Goal: Task Accomplishment & Management: Use online tool/utility

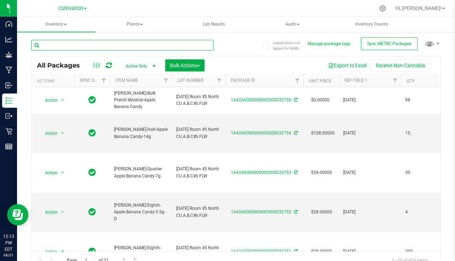
click at [141, 42] on input "text" at bounding box center [122, 45] width 182 height 11
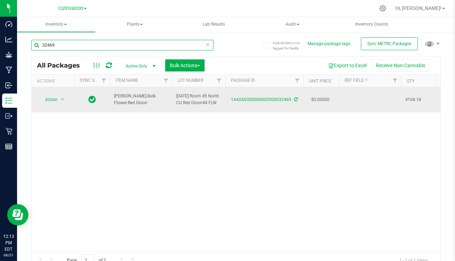
type input "32469"
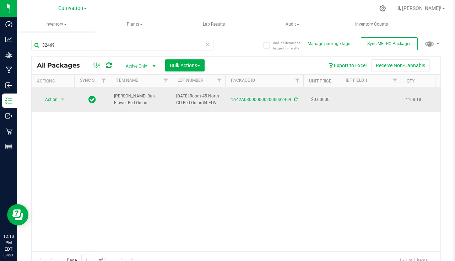
click at [366, 97] on td at bounding box center [370, 99] width 62 height 25
type input "[DATE]"
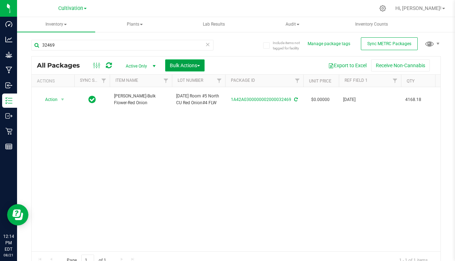
click at [181, 66] on span "Bulk Actions" at bounding box center [185, 66] width 30 height 6
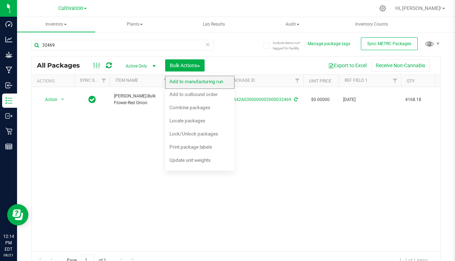
click at [190, 86] on div "Add to manufacturing run" at bounding box center [201, 82] width 63 height 11
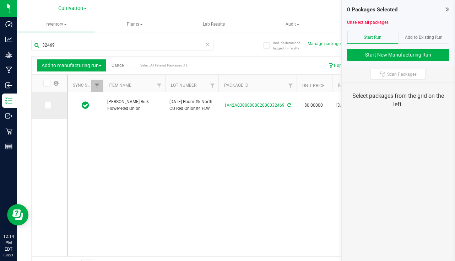
click at [50, 106] on span at bounding box center [47, 105] width 7 height 7
click at [0, 0] on input "checkbox" at bounding box center [0, 0] width 0 height 0
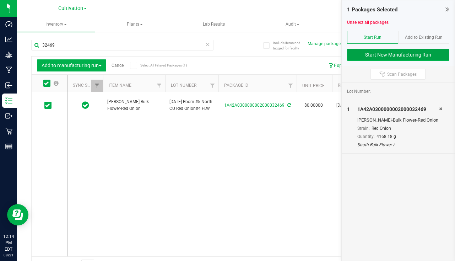
click at [384, 56] on button "Start New Manufacturing Run" at bounding box center [398, 55] width 102 height 12
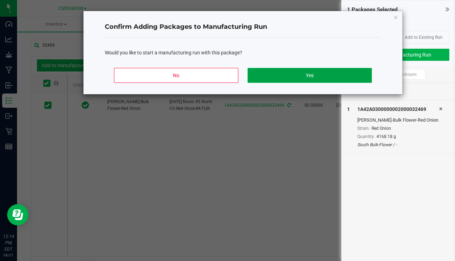
click at [299, 74] on button "Yes" at bounding box center [310, 75] width 124 height 15
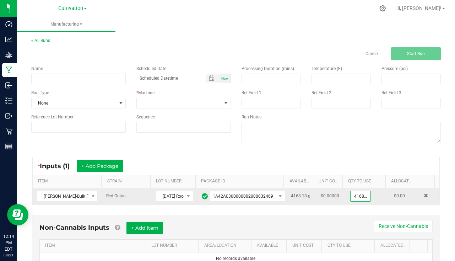
click at [355, 194] on input "4168.18" at bounding box center [361, 196] width 20 height 10
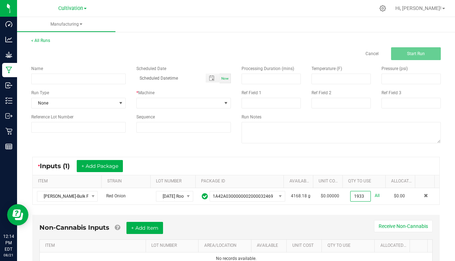
type input "1933.0000 g"
click at [43, 73] on div "Name" at bounding box center [78, 74] width 105 height 19
click at [46, 86] on div "Name Scheduled Date Now Run Type None * Machine Reference Lot Number Sequence" at bounding box center [131, 99] width 210 height 78
click at [57, 77] on input at bounding box center [78, 79] width 95 height 11
type input "[PERSON_NAME] - Red Onion [DATE]"
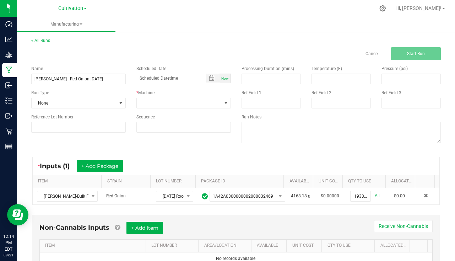
click at [227, 82] on div "Now" at bounding box center [225, 79] width 11 height 10
type input "[DATE] 12:14 PM"
click at [59, 103] on span "None" at bounding box center [74, 103] width 85 height 10
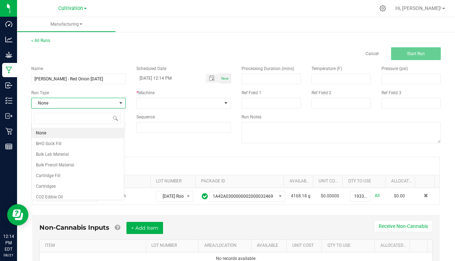
scroll to position [11, 93]
type input "pa"
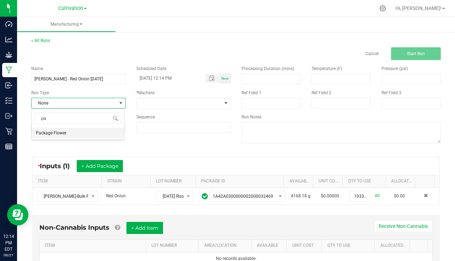
drag, startPoint x: 70, startPoint y: 132, endPoint x: 75, endPoint y: 130, distance: 5.3
click at [70, 132] on li "Package Flower" at bounding box center [78, 133] width 92 height 11
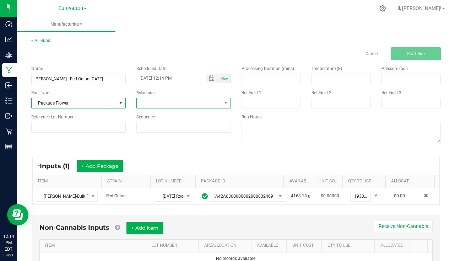
click at [159, 101] on span at bounding box center [179, 103] width 85 height 10
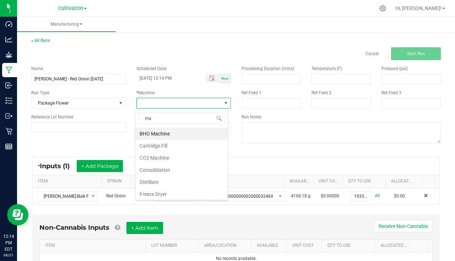
type input "man"
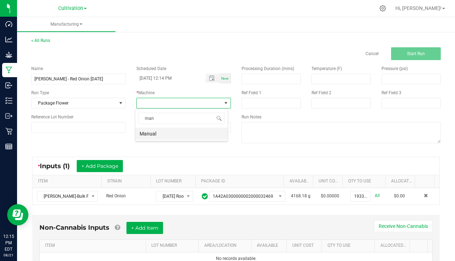
click at [175, 136] on li "Manual" at bounding box center [181, 134] width 92 height 12
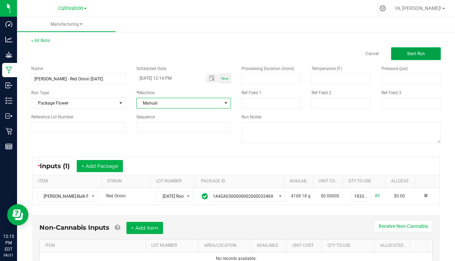
click at [418, 53] on span "Start Run" at bounding box center [416, 53] width 18 height 5
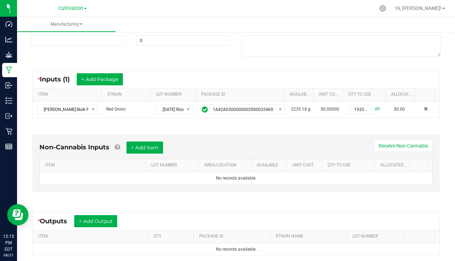
scroll to position [172, 0]
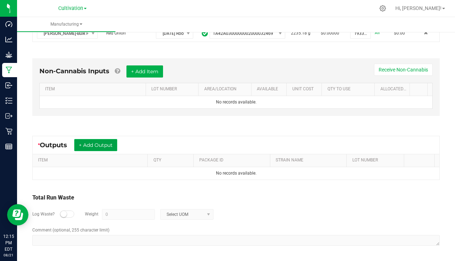
click at [103, 146] on button "+ Add Output" at bounding box center [95, 145] width 43 height 12
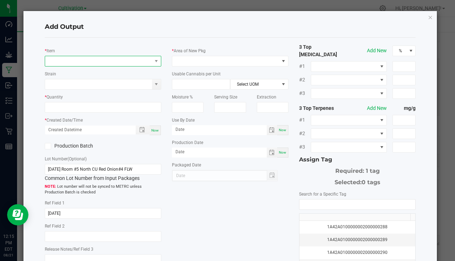
click at [66, 62] on span "NO DATA FOUND" at bounding box center [98, 61] width 107 height 10
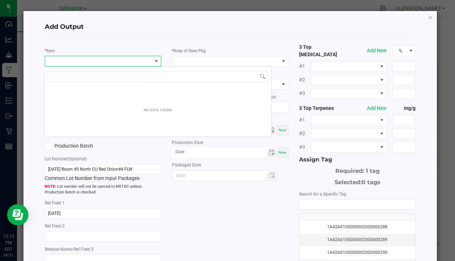
scroll to position [11, 115]
type input "onion-1"
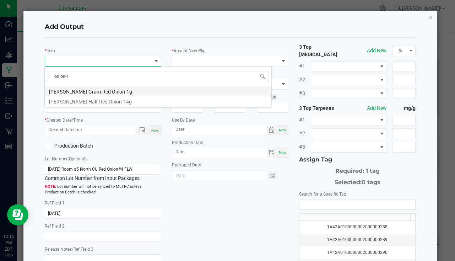
click at [86, 90] on li "[PERSON_NAME]-Gram-Red Onion-1g" at bounding box center [158, 91] width 227 height 10
type input "0 ea"
type input "1"
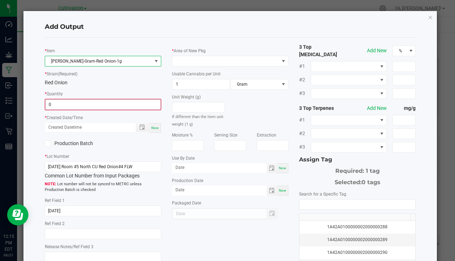
click at [71, 103] on input "0" at bounding box center [103, 105] width 115 height 10
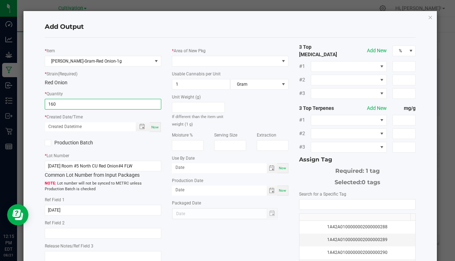
type input "160 ea"
click at [155, 126] on span "Now" at bounding box center [154, 127] width 7 height 4
type input "[DATE] 12:16 PM"
type input "[DATE]"
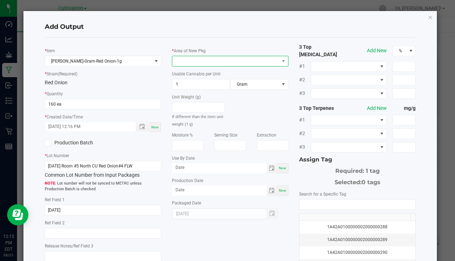
drag, startPoint x: 157, startPoint y: 124, endPoint x: 198, endPoint y: 62, distance: 74.8
click at [198, 62] on span at bounding box center [225, 61] width 107 height 10
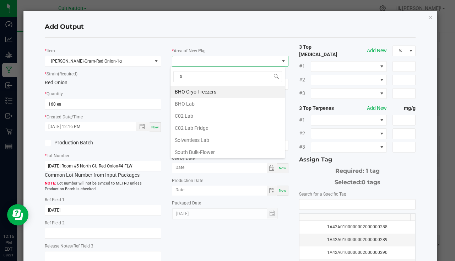
type input "bu"
click at [207, 89] on li "South Bulk-Flower" at bounding box center [228, 92] width 114 height 12
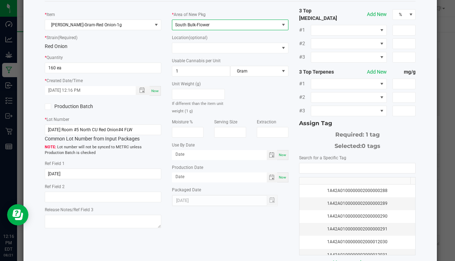
scroll to position [71, 0]
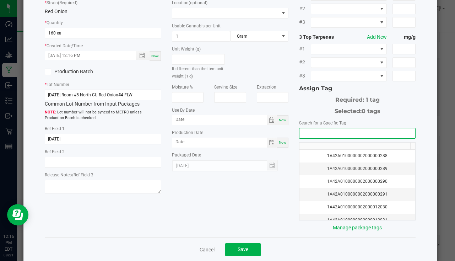
click at [308, 130] on input "NO DATA FOUND" at bounding box center [358, 133] width 116 height 10
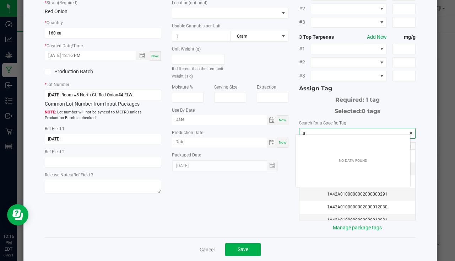
scroll to position [10, 114]
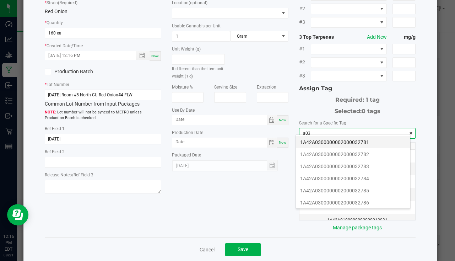
click at [359, 145] on li "1A42A0300000002000032781" at bounding box center [353, 142] width 114 height 12
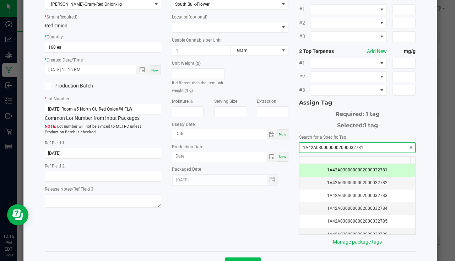
scroll to position [79, 0]
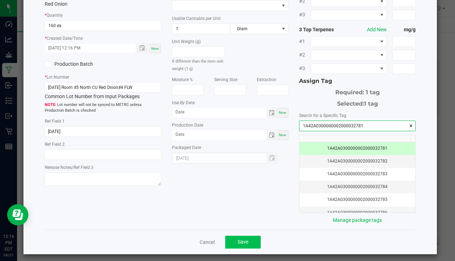
type input "1A42A0300000002000032781"
click at [244, 241] on button "Save" at bounding box center [243, 242] width 36 height 13
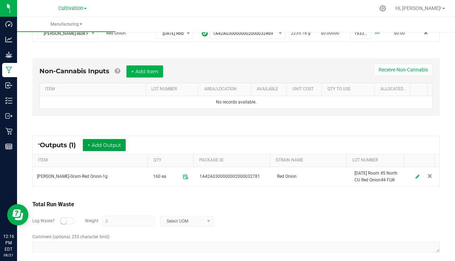
click at [115, 140] on button "+ Add Output" at bounding box center [104, 145] width 43 height 12
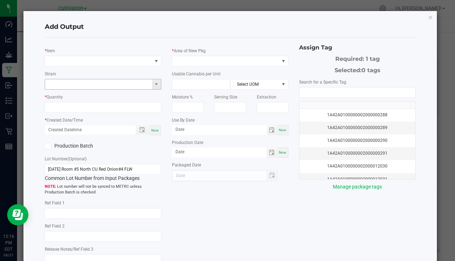
type input "[DATE]"
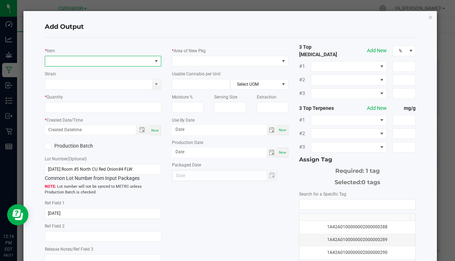
click at [80, 64] on span "NO DATA FOUND" at bounding box center [98, 61] width 107 height 10
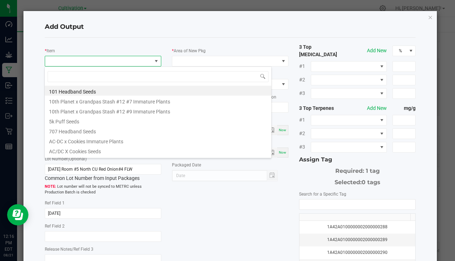
scroll to position [11, 115]
type input "onion-3"
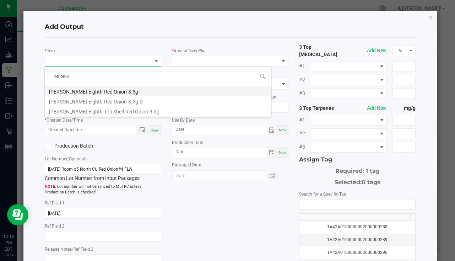
click at [87, 91] on li "[PERSON_NAME]-Eighth-Red Onion-3.5g" at bounding box center [158, 91] width 227 height 10
type input "0 ea"
type input "3.5"
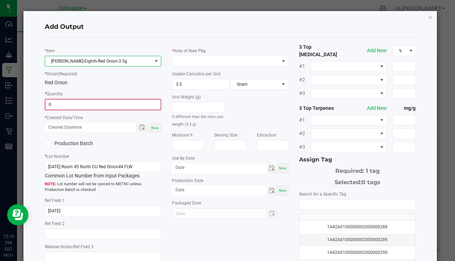
click at [46, 103] on input "0" at bounding box center [103, 105] width 115 height 10
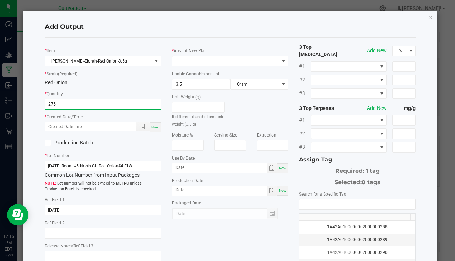
type input "275 ea"
click at [155, 129] on span "Now" at bounding box center [154, 127] width 7 height 4
type input "[DATE] 12:16 PM"
type input "[DATE]"
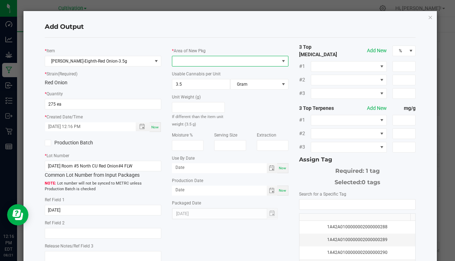
click at [216, 56] on span at bounding box center [225, 61] width 107 height 10
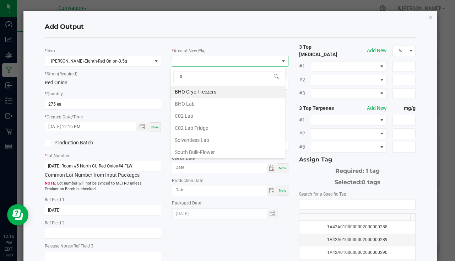
type input "bu"
click at [204, 93] on li "South Bulk-Flower" at bounding box center [228, 92] width 114 height 12
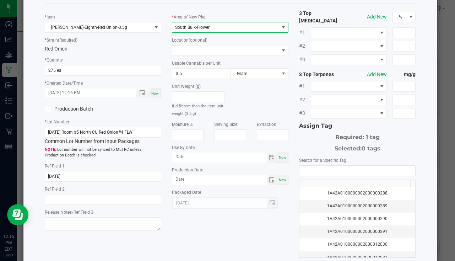
scroll to position [79, 0]
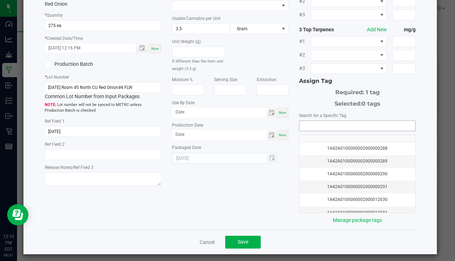
click at [317, 121] on input "NO DATA FOUND" at bounding box center [358, 126] width 116 height 10
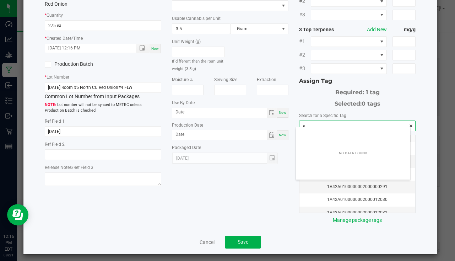
scroll to position [10, 114]
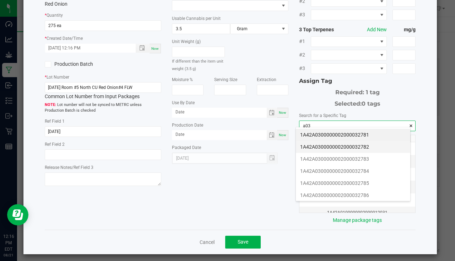
click at [369, 145] on li "1A42A0300000002000032782" at bounding box center [353, 147] width 114 height 12
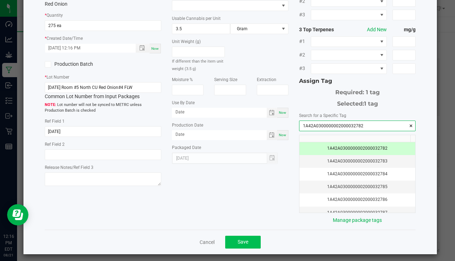
type input "1A42A0300000002000032782"
click at [242, 239] on span "Save" at bounding box center [243, 242] width 11 height 6
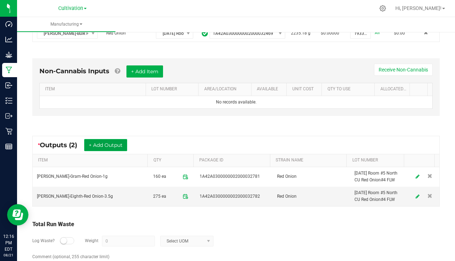
click at [121, 142] on button "+ Add Output" at bounding box center [105, 145] width 43 height 12
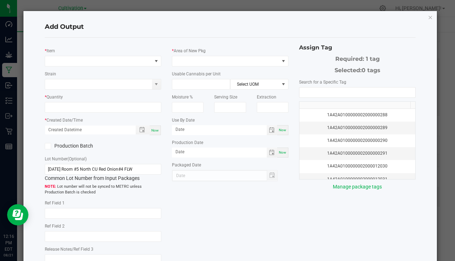
type input "[DATE]"
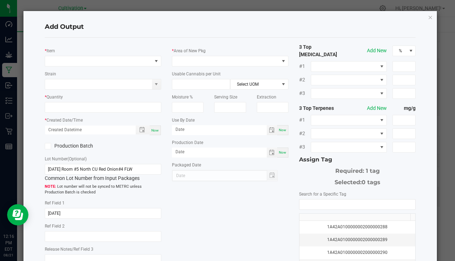
drag, startPoint x: 75, startPoint y: 54, endPoint x: 78, endPoint y: 59, distance: 5.6
click at [75, 55] on div "* Item" at bounding box center [103, 57] width 117 height 20
click at [78, 59] on span "NO DATA FOUND" at bounding box center [98, 61] width 107 height 10
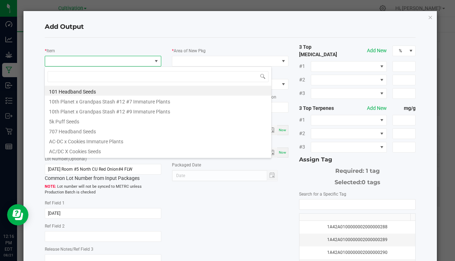
scroll to position [11, 115]
type input "onion-3"
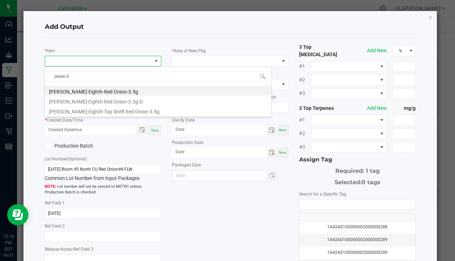
drag, startPoint x: 82, startPoint y: 102, endPoint x: 87, endPoint y: 99, distance: 5.6
click at [82, 102] on li "[PERSON_NAME]-Eighth-Red Onion-3.5g-D" at bounding box center [158, 101] width 227 height 10
type input "0 ea"
type input "3.5"
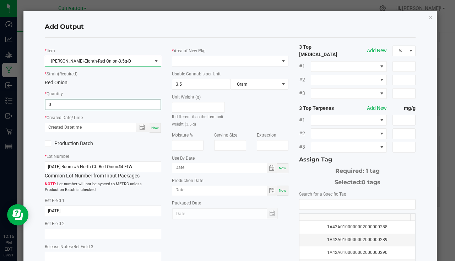
click at [86, 103] on input "0" at bounding box center [103, 105] width 115 height 10
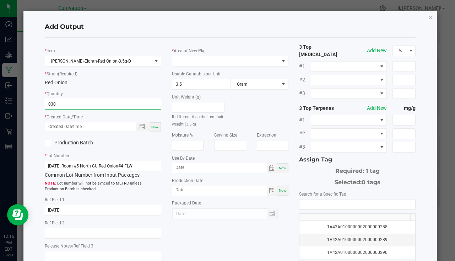
click at [85, 104] on input "030" at bounding box center [103, 104] width 116 height 10
type input "0"
type input "4 ea"
click at [151, 128] on span "Now" at bounding box center [154, 127] width 7 height 4
type input "[DATE] 12:16 PM"
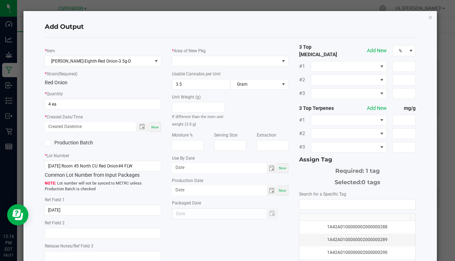
type input "[DATE]"
click at [186, 57] on span at bounding box center [225, 61] width 107 height 10
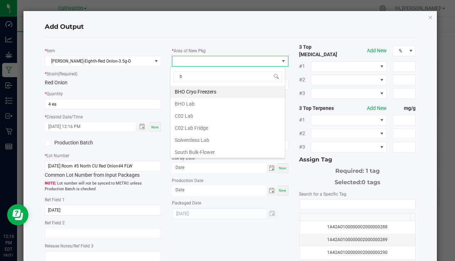
type input "bu"
click at [222, 91] on li "South Bulk-Flower" at bounding box center [228, 92] width 114 height 12
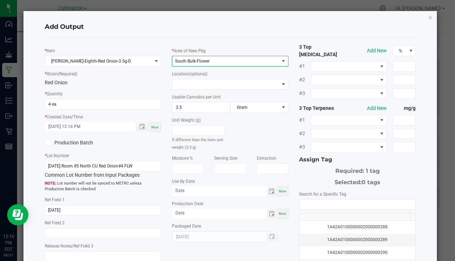
scroll to position [79, 0]
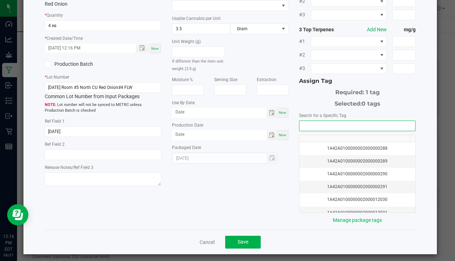
click at [321, 122] on input "NO DATA FOUND" at bounding box center [358, 126] width 116 height 10
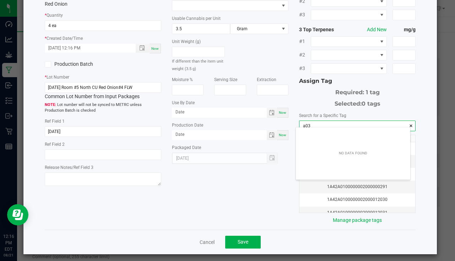
scroll to position [10, 114]
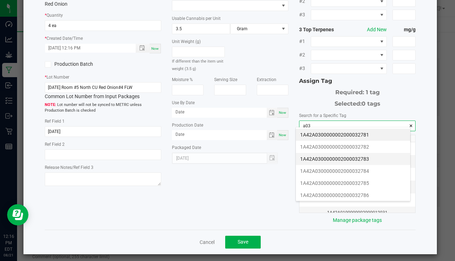
click at [376, 158] on li "1A42A0300000002000032783" at bounding box center [353, 159] width 114 height 12
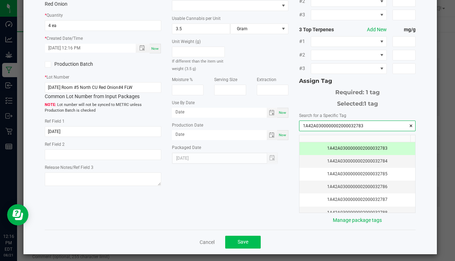
type input "1A42A0300000002000032783"
click at [238, 239] on span "Save" at bounding box center [243, 242] width 11 height 6
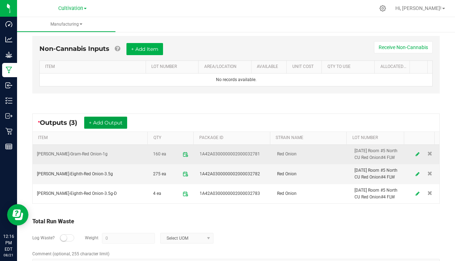
scroll to position [208, 0]
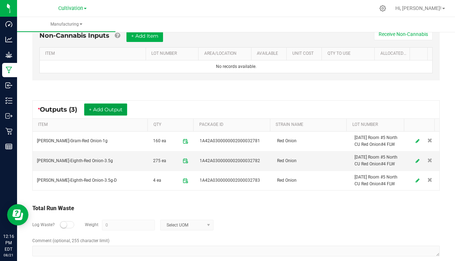
click at [100, 111] on button "+ Add Output" at bounding box center [105, 109] width 43 height 12
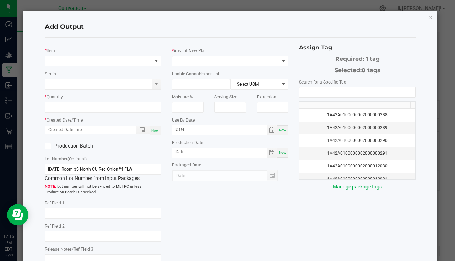
type input "[DATE]"
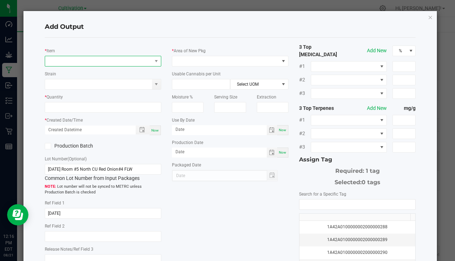
click at [64, 62] on span "NO DATA FOUND" at bounding box center [98, 61] width 107 height 10
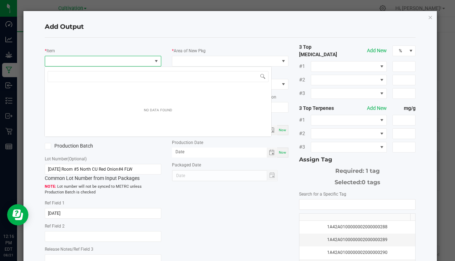
scroll to position [11, 115]
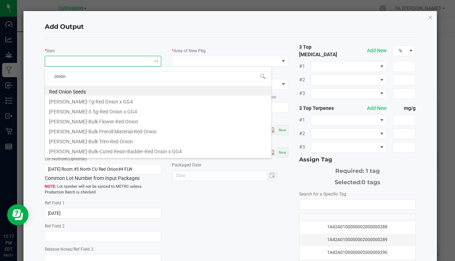
type input "onion-7"
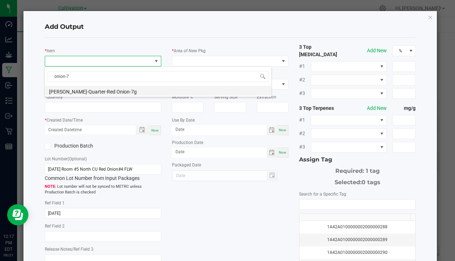
click at [125, 87] on li "[PERSON_NAME]-Quarter-Red Onion-7g" at bounding box center [158, 91] width 227 height 10
type input "0 ea"
type input "7"
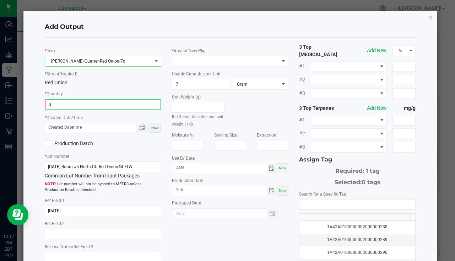
click at [86, 101] on input "0" at bounding box center [103, 105] width 115 height 10
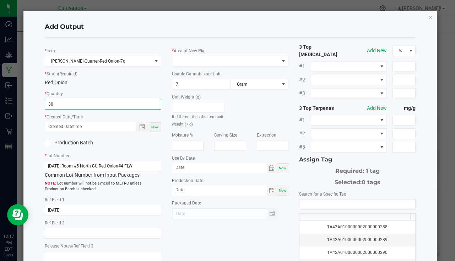
type input "30 ea"
click at [154, 124] on div "Now" at bounding box center [155, 127] width 11 height 10
type input "[DATE] 12:17 PM"
type input "[DATE]"
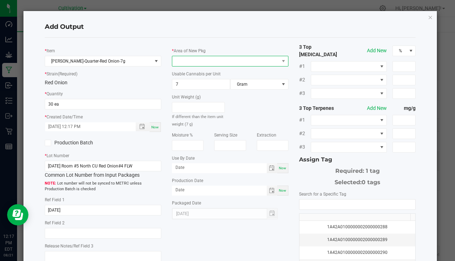
click at [191, 57] on span at bounding box center [225, 61] width 107 height 10
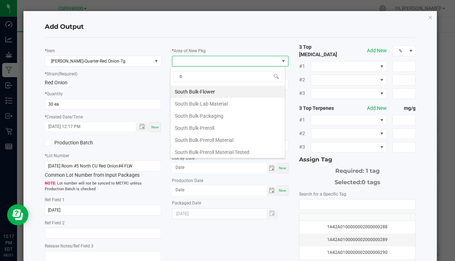
type input "bu"
click at [221, 95] on li "South Bulk-Flower" at bounding box center [228, 92] width 114 height 12
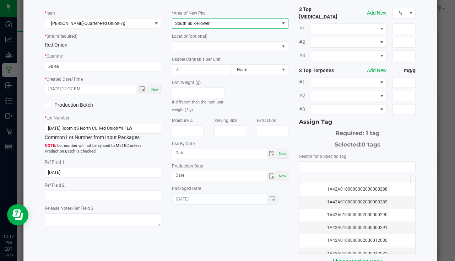
scroll to position [79, 0]
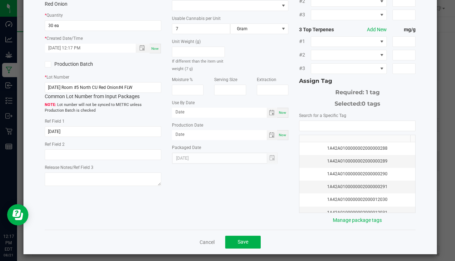
click at [332, 135] on th at bounding box center [355, 138] width 111 height 7
click at [333, 123] on input "NO DATA FOUND" at bounding box center [358, 126] width 116 height 10
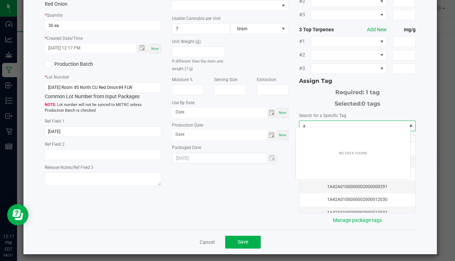
scroll to position [10, 114]
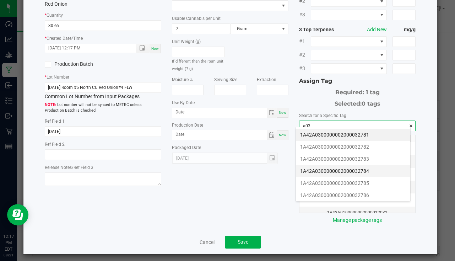
click at [346, 166] on li "1A42A0300000002000032784" at bounding box center [353, 171] width 114 height 12
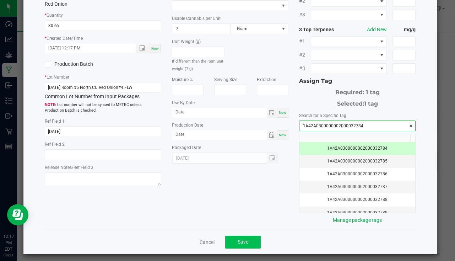
type input "1A42A0300000002000032784"
click at [251, 236] on button "Save" at bounding box center [243, 242] width 36 height 13
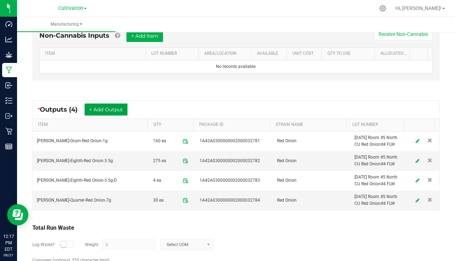
click at [109, 110] on button "+ Add Output" at bounding box center [106, 109] width 43 height 12
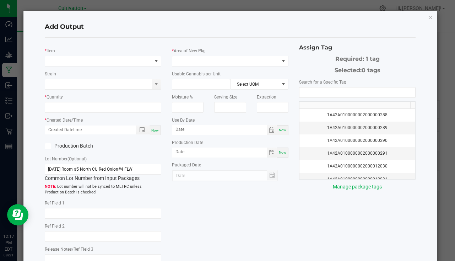
type input "[DATE]"
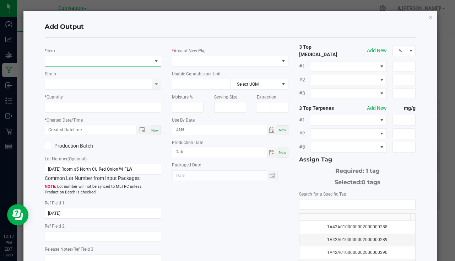
click at [82, 60] on span "NO DATA FOUND" at bounding box center [98, 61] width 107 height 10
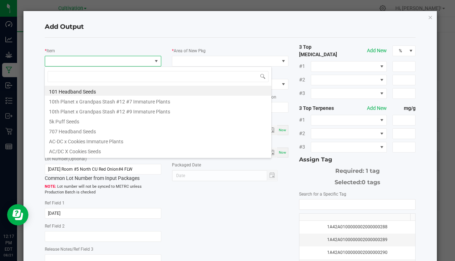
scroll to position [11, 115]
type input "onion-1"
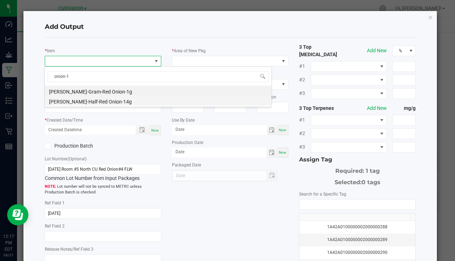
click at [91, 98] on li "[PERSON_NAME]-Half-Red Onion-14g" at bounding box center [158, 101] width 227 height 10
type input "0 ea"
type input "14"
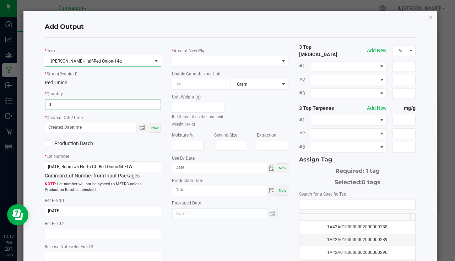
click at [74, 101] on input "0" at bounding box center [103, 105] width 115 height 10
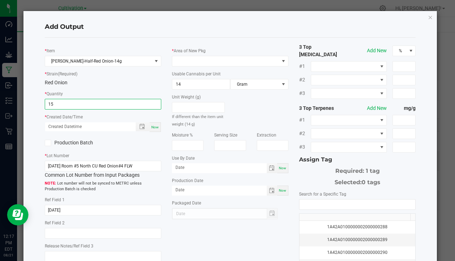
type input "15 ea"
click at [156, 127] on span "Now" at bounding box center [154, 127] width 7 height 4
type input "[DATE] 12:17 PM"
type input "[DATE]"
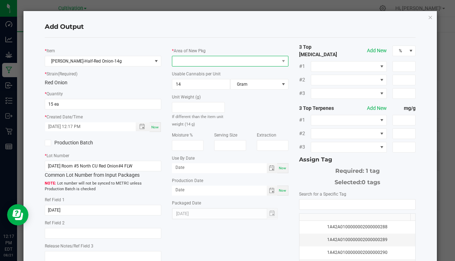
click at [190, 59] on span at bounding box center [225, 61] width 107 height 10
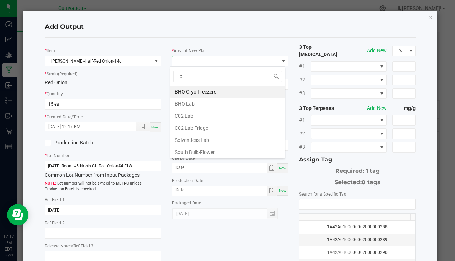
type input "bu"
click at [230, 91] on li "South Bulk-Flower" at bounding box center [228, 92] width 114 height 12
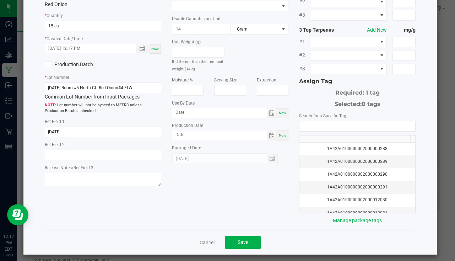
scroll to position [79, 0]
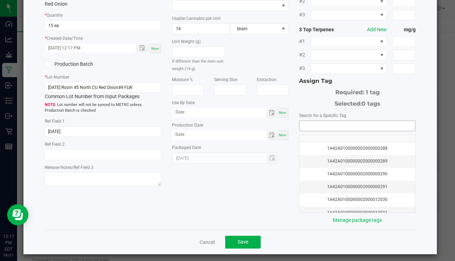
click at [311, 123] on input "NO DATA FOUND" at bounding box center [358, 126] width 116 height 10
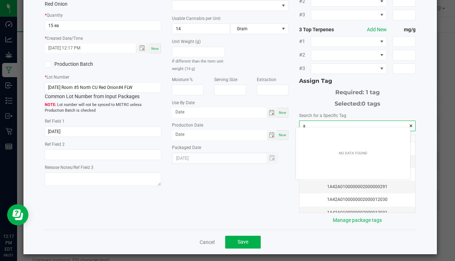
scroll to position [10, 114]
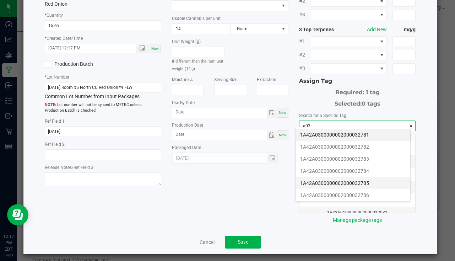
click at [353, 181] on li "1A42A0300000002000032785" at bounding box center [353, 183] width 114 height 12
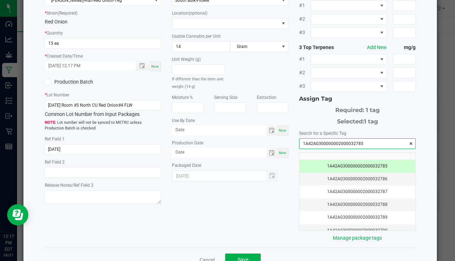
scroll to position [79, 0]
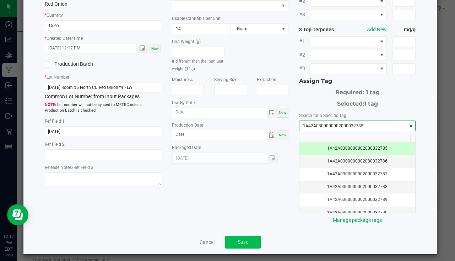
type input "1A42A0300000002000032785"
drag, startPoint x: 257, startPoint y: 231, endPoint x: 230, endPoint y: 202, distance: 40.3
click at [257, 236] on button "Save" at bounding box center [243, 242] width 36 height 13
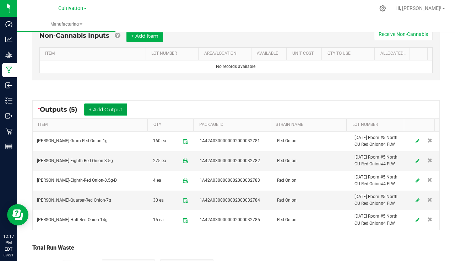
click at [114, 109] on button "+ Add Output" at bounding box center [105, 109] width 43 height 12
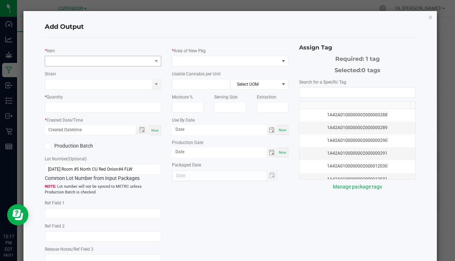
type input "[DATE]"
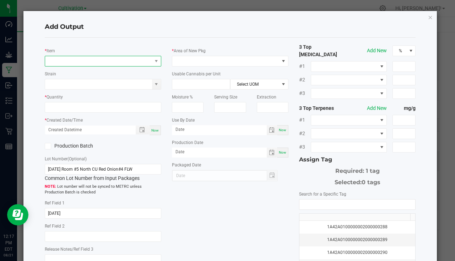
click at [98, 58] on span "NO DATA FOUND" at bounding box center [98, 61] width 107 height 10
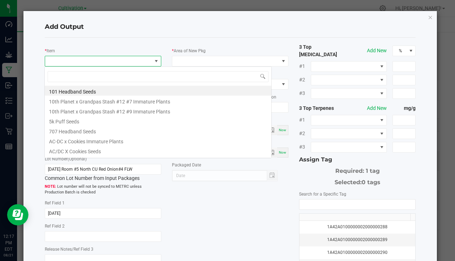
scroll to position [11, 115]
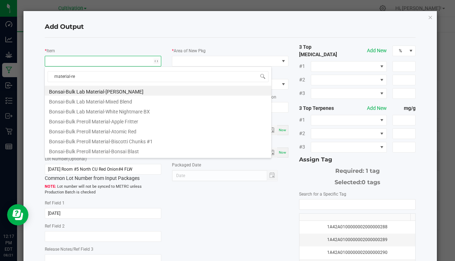
type input "material-red"
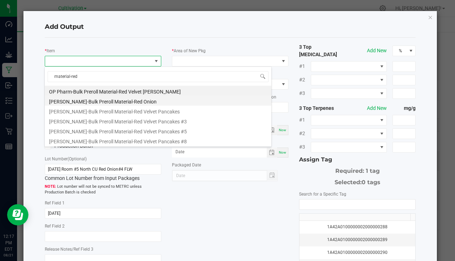
click at [104, 100] on li "[PERSON_NAME]-Bulk Preroll Material-Red Onion" at bounding box center [158, 101] width 227 height 10
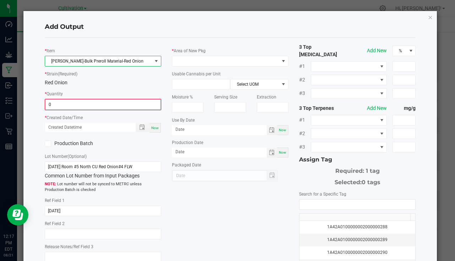
click at [65, 104] on input "0" at bounding box center [103, 105] width 115 height 10
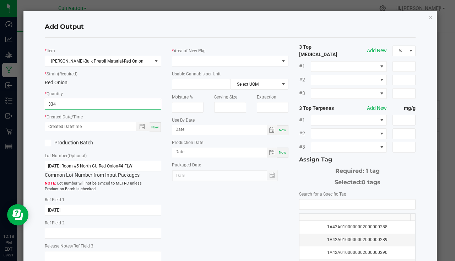
type input "334.0000 g"
click at [156, 126] on span "Now" at bounding box center [154, 127] width 7 height 4
type input "[DATE] 12:18 PM"
type input "[DATE]"
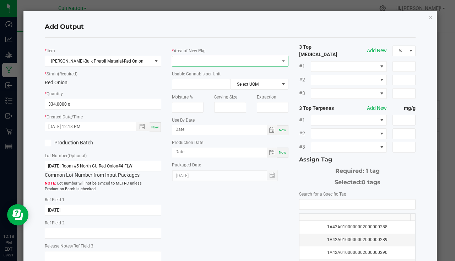
click at [202, 63] on span at bounding box center [225, 61] width 107 height 10
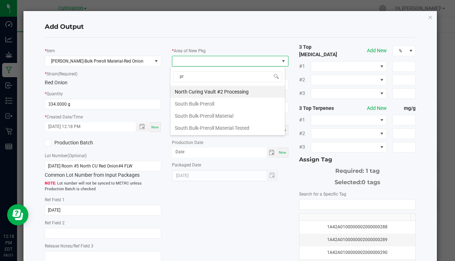
type input "pre"
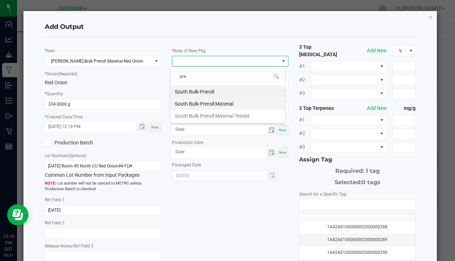
click at [214, 101] on li "South Bulk-Preroll Material" at bounding box center [228, 104] width 114 height 12
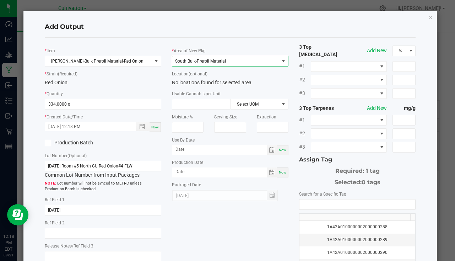
scroll to position [79, 0]
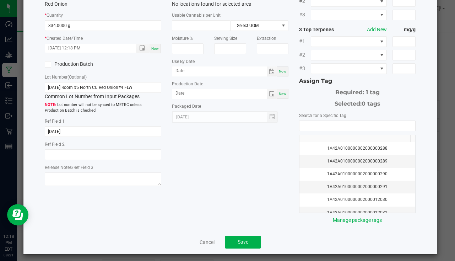
click at [319, 116] on div "Search for a Specific Tag 1A42A0100000002000000288 1A42A0100000002000000289 1A4…" at bounding box center [357, 168] width 117 height 112
click at [317, 121] on input "NO DATA FOUND" at bounding box center [358, 126] width 116 height 10
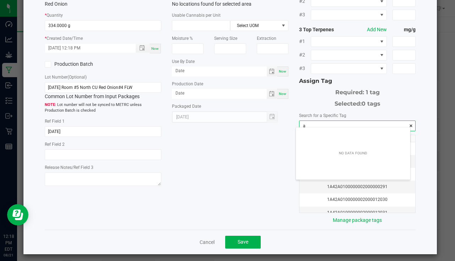
scroll to position [10, 114]
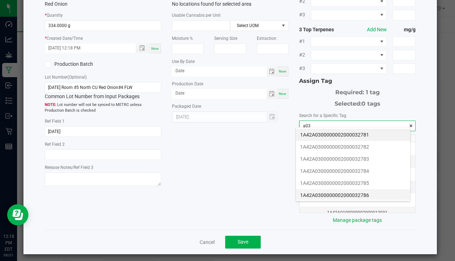
click at [371, 198] on li "1A42A0300000002000032786" at bounding box center [353, 195] width 114 height 12
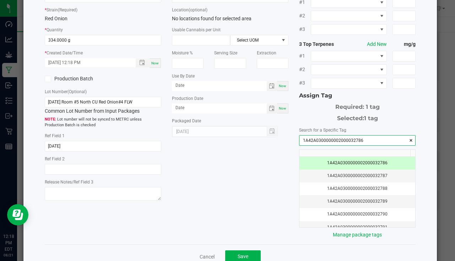
scroll to position [79, 0]
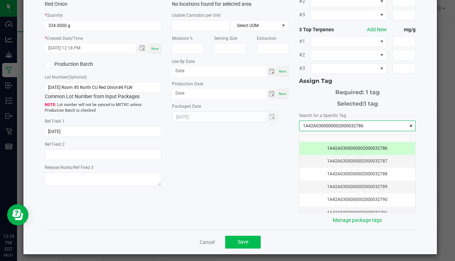
type input "1A42A0300000002000032786"
click at [243, 240] on span "Save" at bounding box center [243, 242] width 11 height 6
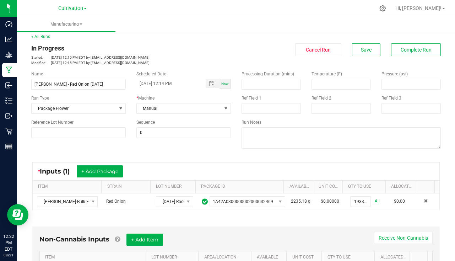
scroll to position [0, 0]
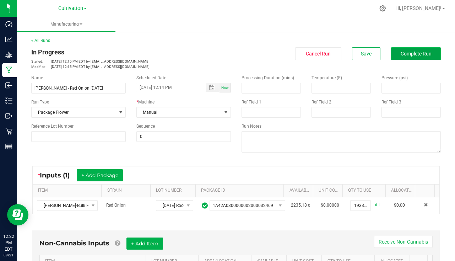
click at [416, 51] on span "Complete Run" at bounding box center [416, 54] width 31 height 6
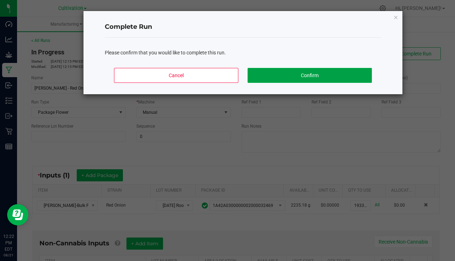
click at [341, 78] on button "Confirm" at bounding box center [310, 75] width 124 height 15
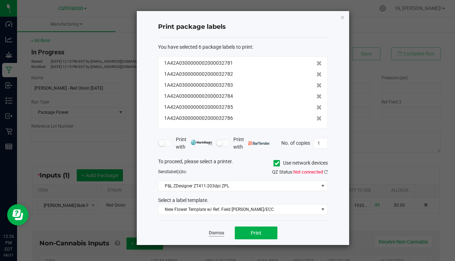
click at [216, 232] on link "Dismiss" at bounding box center [216, 233] width 15 height 6
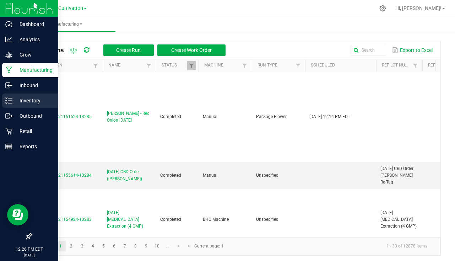
click at [14, 99] on p "Inventory" at bounding box center [33, 100] width 43 height 9
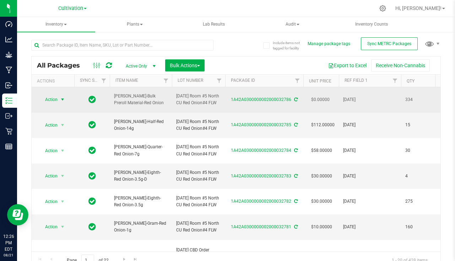
click at [58, 103] on span "select" at bounding box center [62, 100] width 9 height 10
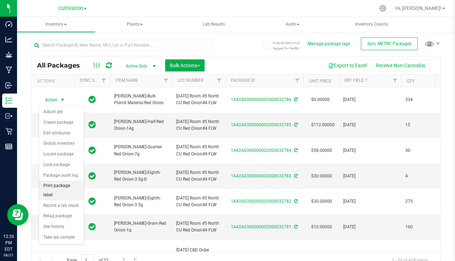
click at [60, 190] on li "Print package label" at bounding box center [61, 191] width 45 height 20
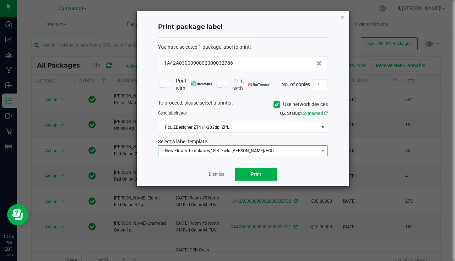
click at [204, 153] on span "New Flower Template w/ Ref. Field [PERSON_NAME]/ECC" at bounding box center [239, 151] width 160 height 10
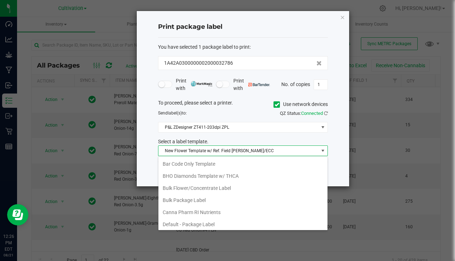
drag, startPoint x: 201, startPoint y: 203, endPoint x: 202, endPoint y: 199, distance: 4.1
click at [201, 202] on li "Bulk Package Label" at bounding box center [243, 200] width 169 height 12
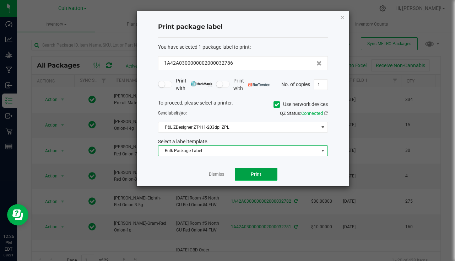
click at [257, 175] on span "Print" at bounding box center [256, 174] width 11 height 6
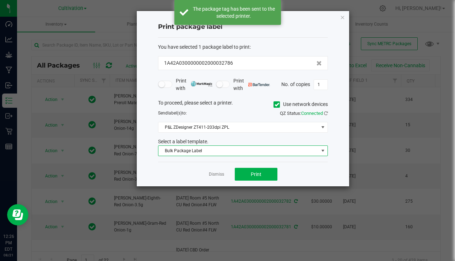
click at [211, 154] on span "Bulk Package Label" at bounding box center [239, 151] width 160 height 10
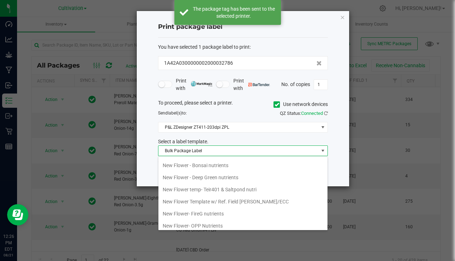
scroll to position [249, 0]
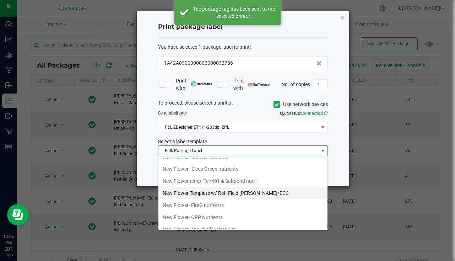
click at [238, 190] on li "New Flower Template w/ Ref. Field [PERSON_NAME]/ECC" at bounding box center [243, 193] width 169 height 12
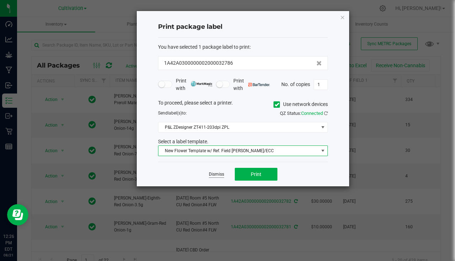
click at [219, 174] on link "Dismiss" at bounding box center [216, 174] width 15 height 6
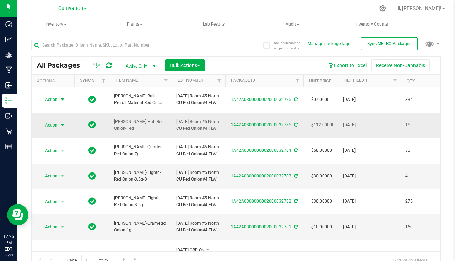
click at [66, 126] on span "select" at bounding box center [62, 125] width 9 height 10
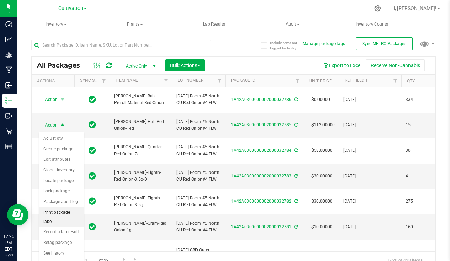
click at [64, 209] on li "Print package label" at bounding box center [61, 217] width 45 height 20
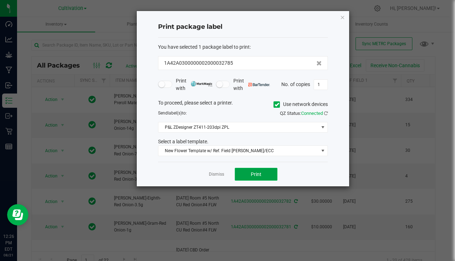
click at [246, 172] on button "Print" at bounding box center [256, 174] width 43 height 13
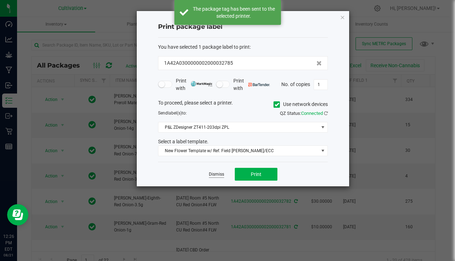
click at [214, 175] on link "Dismiss" at bounding box center [216, 174] width 15 height 6
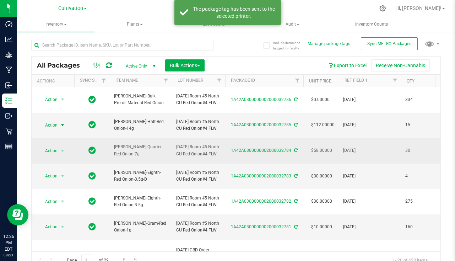
click at [62, 148] on td "Action Action Adjust qty Create package Edit attributes Global inventory Locate…" at bounding box center [53, 151] width 43 height 26
click at [61, 150] on span "select" at bounding box center [62, 151] width 9 height 10
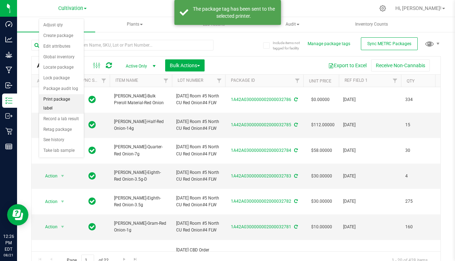
click at [65, 95] on li "Print package label" at bounding box center [61, 104] width 45 height 20
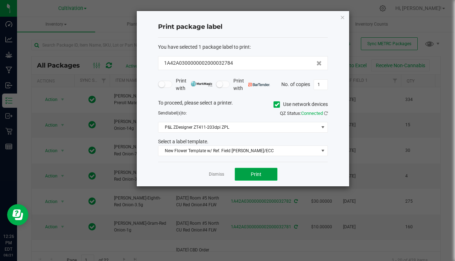
click at [260, 171] on span "Print" at bounding box center [256, 174] width 11 height 6
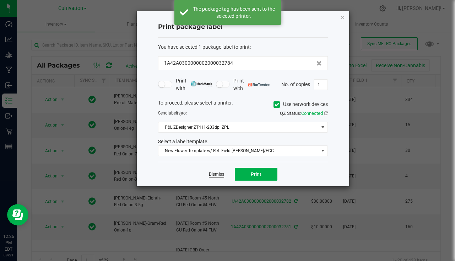
click at [215, 172] on link "Dismiss" at bounding box center [216, 174] width 15 height 6
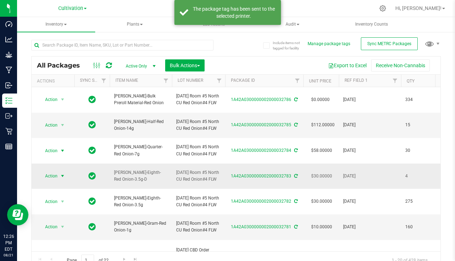
click at [61, 179] on span "select" at bounding box center [63, 176] width 6 height 6
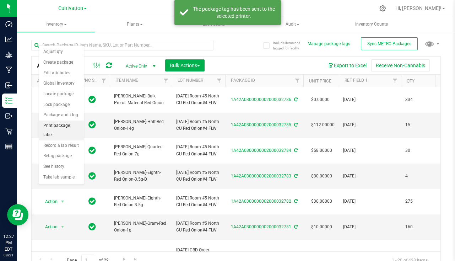
click at [66, 129] on li "Print package label" at bounding box center [61, 131] width 45 height 20
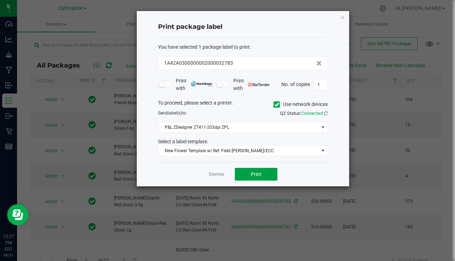
click at [267, 176] on button "Print" at bounding box center [256, 174] width 43 height 13
click at [221, 173] on link "Dismiss" at bounding box center [216, 174] width 15 height 6
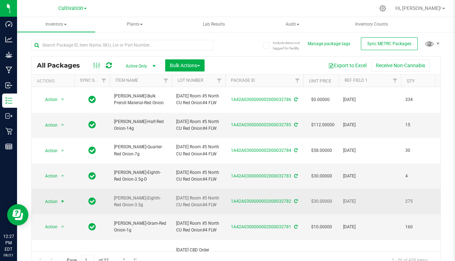
click at [66, 206] on span "select" at bounding box center [62, 202] width 9 height 10
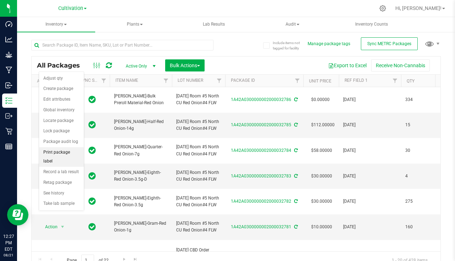
click at [64, 153] on li "Print package label" at bounding box center [61, 157] width 45 height 20
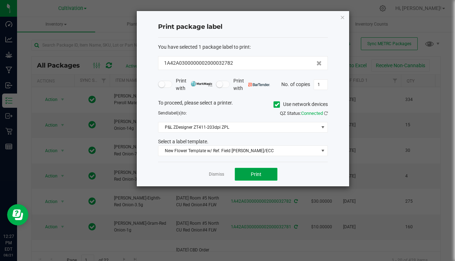
click at [268, 172] on button "Print" at bounding box center [256, 174] width 43 height 13
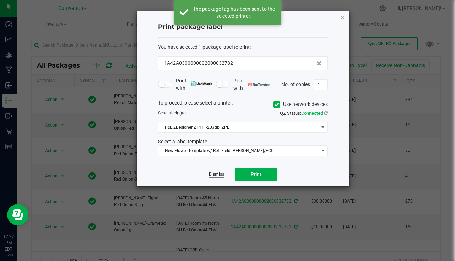
click at [209, 173] on link "Dismiss" at bounding box center [216, 174] width 15 height 6
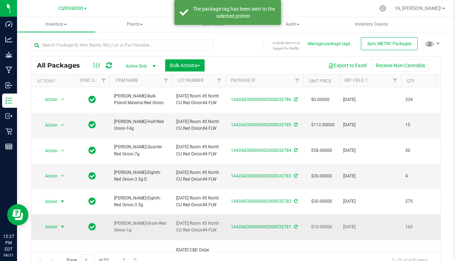
click at [51, 232] on span "Action" at bounding box center [48, 227] width 19 height 10
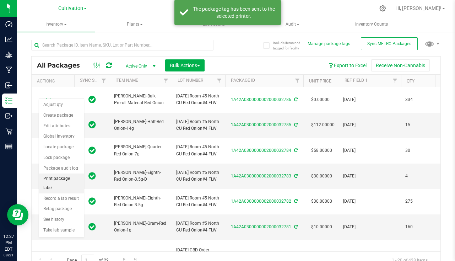
click at [64, 180] on li "Print package label" at bounding box center [61, 184] width 45 height 20
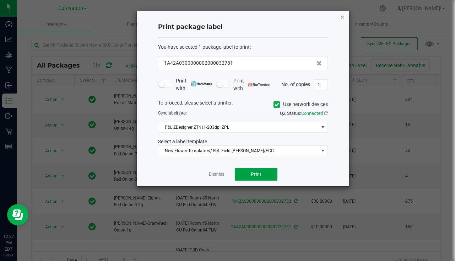
click at [263, 175] on button "Print" at bounding box center [256, 174] width 43 height 13
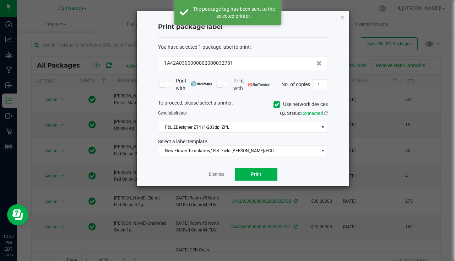
click at [217, 171] on app-cancel-button "Dismiss" at bounding box center [216, 174] width 15 height 7
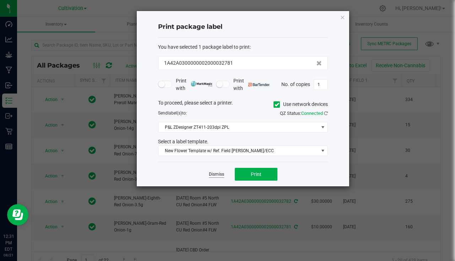
click at [214, 175] on link "Dismiss" at bounding box center [216, 174] width 15 height 6
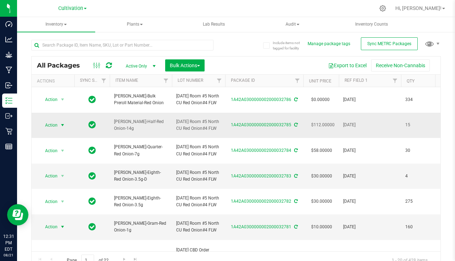
click at [63, 125] on span "select" at bounding box center [63, 125] width 6 height 6
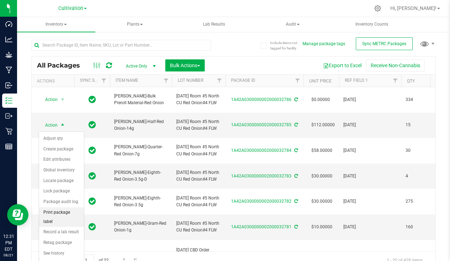
click at [52, 210] on li "Print package label" at bounding box center [61, 217] width 45 height 20
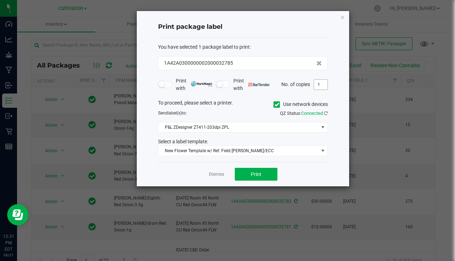
click at [321, 84] on input "1" at bounding box center [321, 85] width 14 height 10
type input "15"
click at [266, 172] on button "Print" at bounding box center [256, 174] width 43 height 13
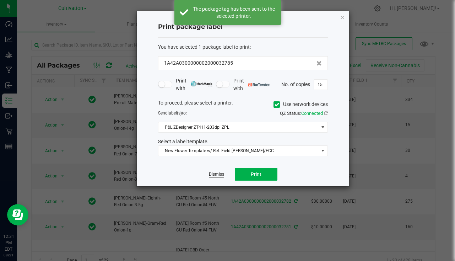
click at [216, 173] on link "Dismiss" at bounding box center [216, 174] width 15 height 6
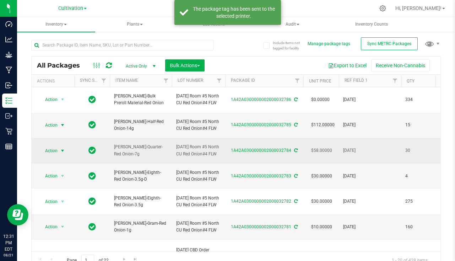
click at [59, 153] on span "select" at bounding box center [62, 151] width 9 height 10
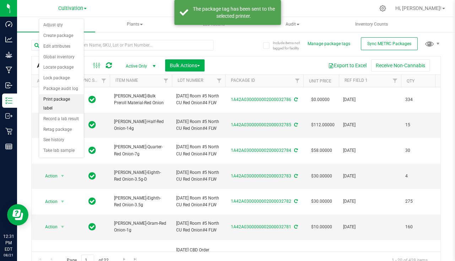
click at [63, 102] on li "Print package label" at bounding box center [61, 104] width 45 height 20
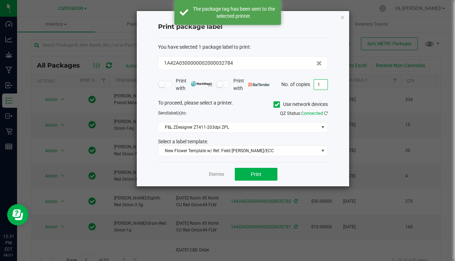
click at [320, 88] on input "1" at bounding box center [321, 85] width 14 height 10
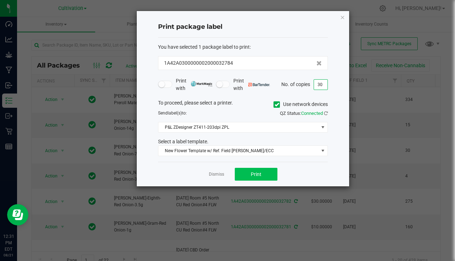
type input "30"
click at [261, 170] on button "Print" at bounding box center [256, 174] width 43 height 13
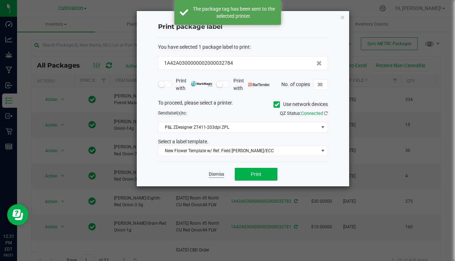
click at [219, 175] on link "Dismiss" at bounding box center [216, 174] width 15 height 6
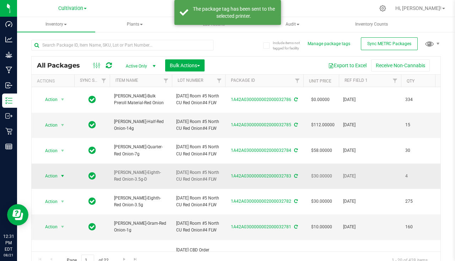
click at [63, 177] on span "select" at bounding box center [63, 176] width 6 height 6
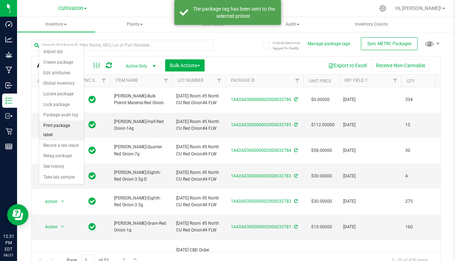
click at [70, 128] on li "Print package label" at bounding box center [61, 131] width 45 height 20
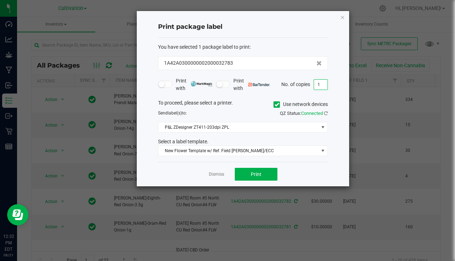
click at [324, 85] on input "1" at bounding box center [321, 85] width 14 height 10
type input "4"
click at [244, 180] on button "Print" at bounding box center [256, 174] width 43 height 13
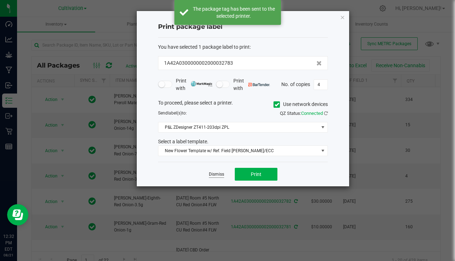
click at [218, 174] on link "Dismiss" at bounding box center [216, 174] width 15 height 6
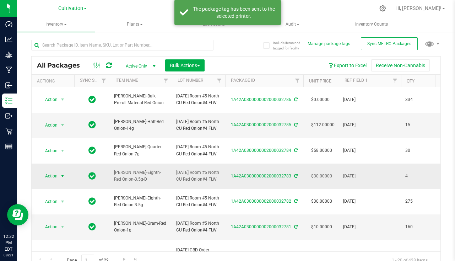
scroll to position [36, 0]
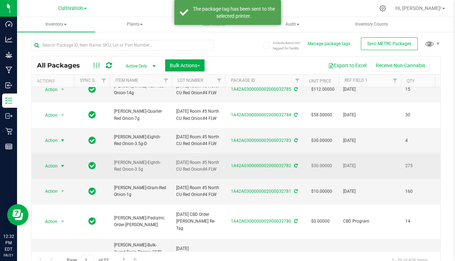
click at [62, 168] on span "select" at bounding box center [63, 166] width 6 height 6
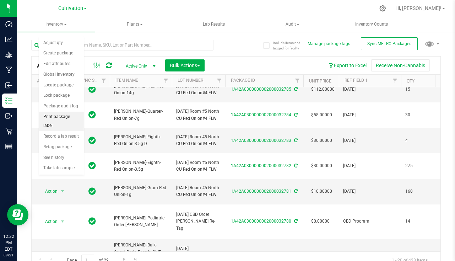
click at [63, 119] on li "Print package label" at bounding box center [61, 122] width 45 height 20
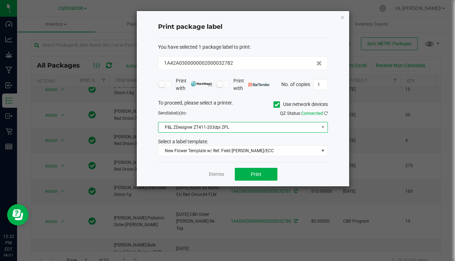
click at [249, 128] on span "P&L ZDesigner ZT411-203dpi ZPL" at bounding box center [239, 127] width 160 height 10
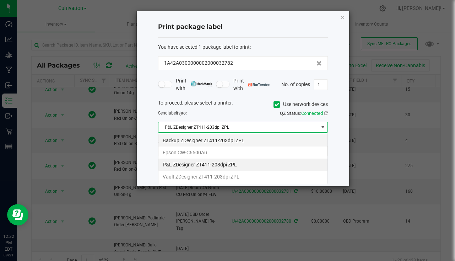
scroll to position [11, 170]
click at [227, 145] on li "Backup ZDesigner ZT411-203dpi ZPL" at bounding box center [243, 140] width 169 height 12
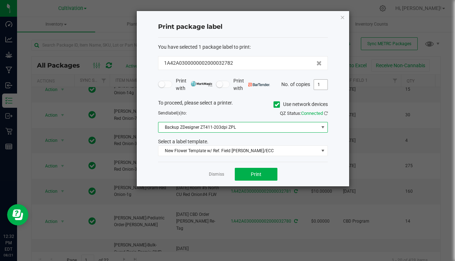
click at [318, 86] on input "1" at bounding box center [321, 85] width 14 height 10
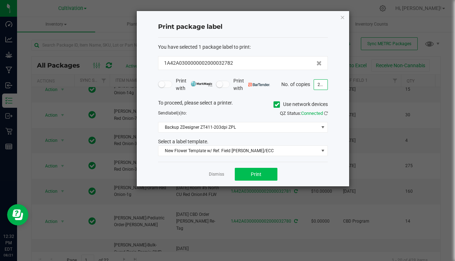
type input "275"
click at [267, 174] on button "Print" at bounding box center [256, 174] width 43 height 13
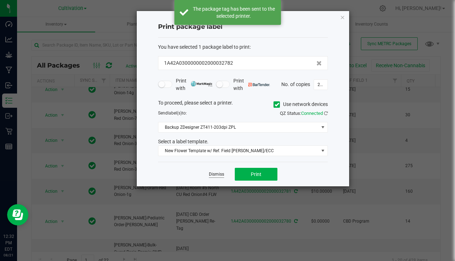
click at [214, 172] on link "Dismiss" at bounding box center [216, 174] width 15 height 6
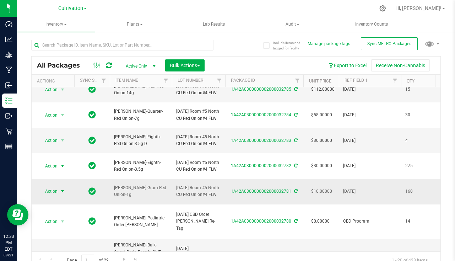
click at [58, 196] on span "Action" at bounding box center [48, 191] width 19 height 10
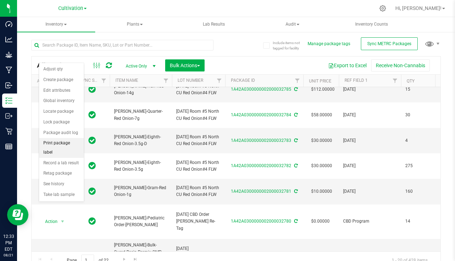
click at [67, 144] on li "Print package label" at bounding box center [61, 148] width 45 height 20
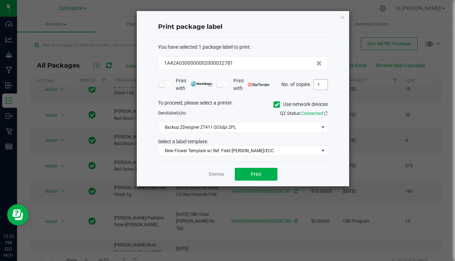
click at [319, 86] on input "1" at bounding box center [321, 85] width 14 height 10
type input "160"
click at [269, 176] on button "Print" at bounding box center [256, 174] width 43 height 13
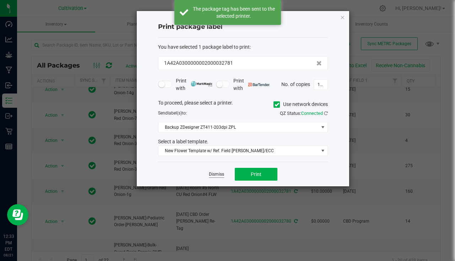
click at [217, 174] on link "Dismiss" at bounding box center [216, 174] width 15 height 6
